Goal: Transaction & Acquisition: Purchase product/service

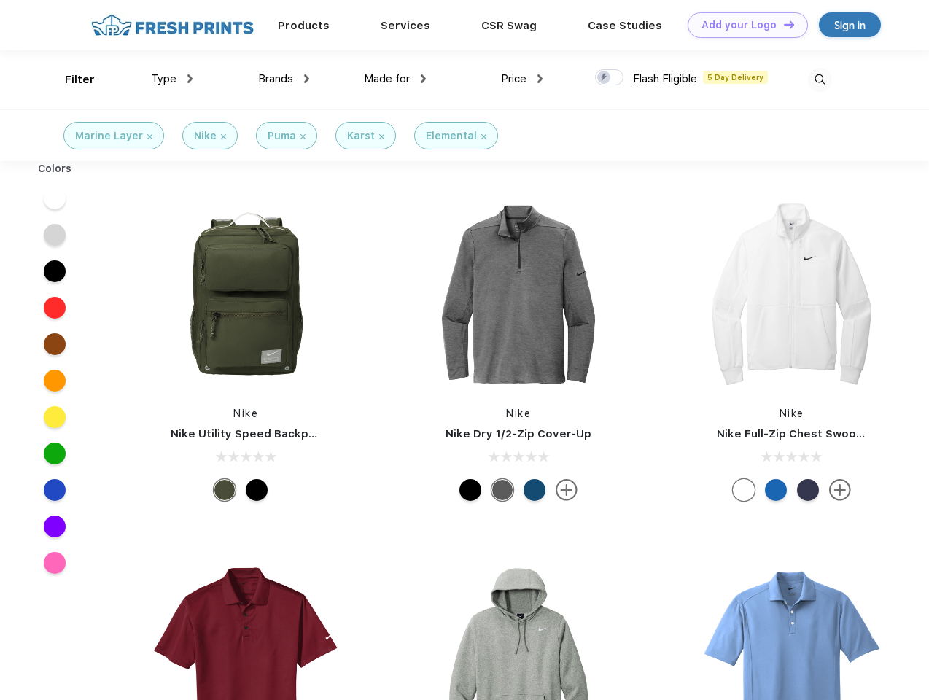
scroll to position [1, 0]
click at [743, 25] on link "Add your Logo Design Tool" at bounding box center [748, 25] width 120 height 26
click at [0, 0] on div "Design Tool" at bounding box center [0, 0] width 0 height 0
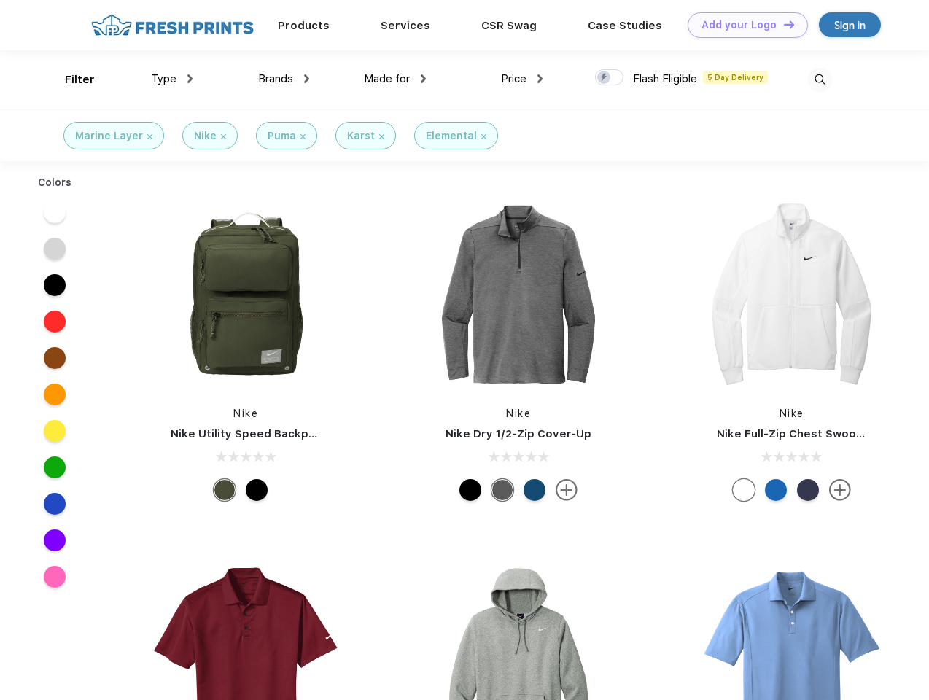
click at [783, 24] on link "Add your Logo Design Tool" at bounding box center [748, 25] width 120 height 26
click at [70, 80] on div "Filter" at bounding box center [80, 79] width 30 height 17
click at [172, 79] on span "Type" at bounding box center [164, 78] width 26 height 13
click at [284, 79] on span "Brands" at bounding box center [275, 78] width 35 height 13
click at [395, 79] on span "Made for" at bounding box center [387, 78] width 46 height 13
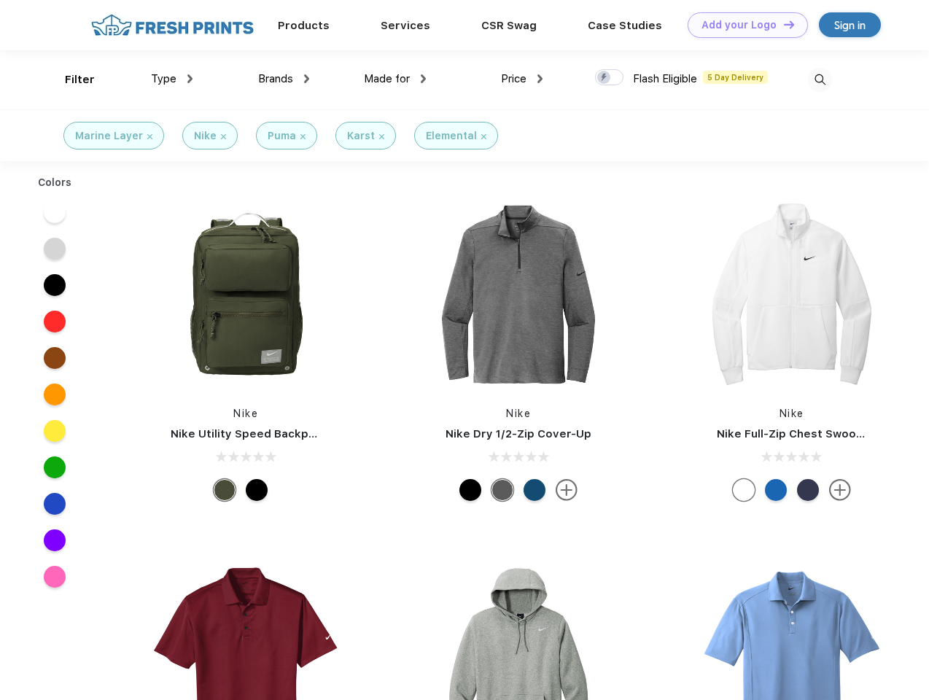
click at [522, 79] on span "Price" at bounding box center [514, 78] width 26 height 13
click at [610, 78] on div at bounding box center [609, 77] width 28 height 16
click at [605, 78] on input "checkbox" at bounding box center [599, 73] width 9 height 9
click at [820, 80] on img at bounding box center [820, 80] width 24 height 24
